Goal: Check status: Check status

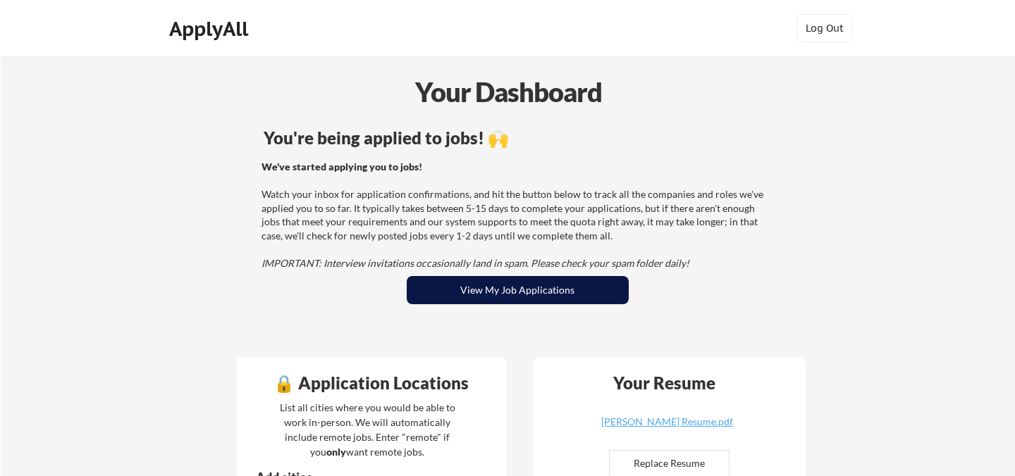
click at [514, 296] on button "View My Job Applications" at bounding box center [518, 290] width 222 height 28
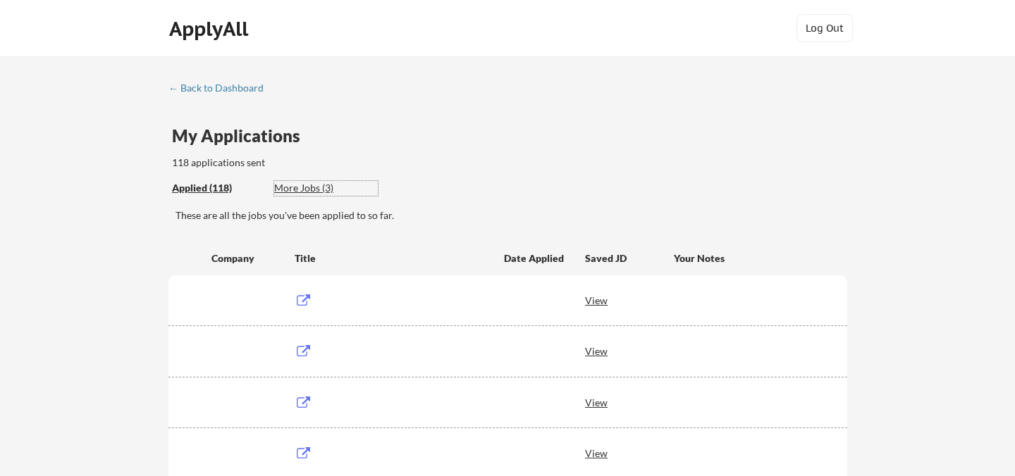
click at [329, 184] on div "More Jobs (3)" at bounding box center [326, 188] width 104 height 14
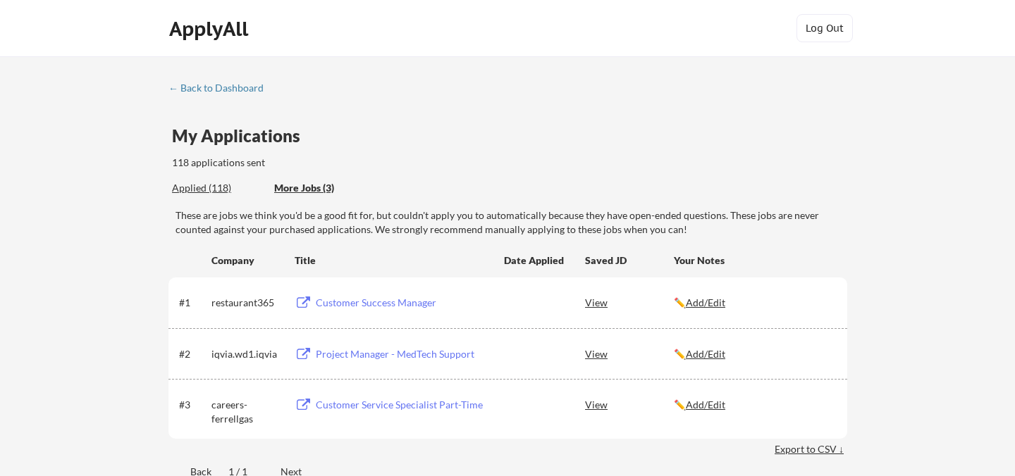
click at [211, 190] on div "Applied (118)" at bounding box center [218, 188] width 92 height 14
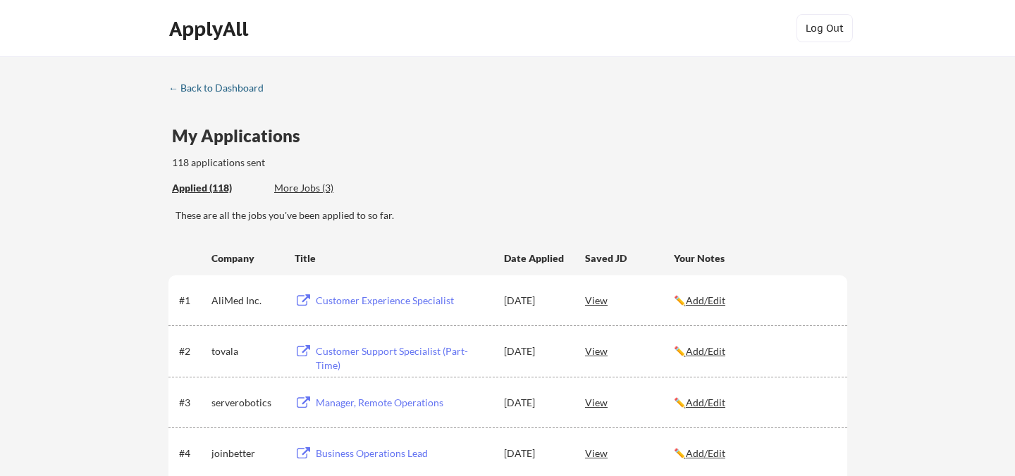
click at [235, 91] on div "← Back to Dashboard" at bounding box center [221, 88] width 106 height 10
